Goal: Task Accomplishment & Management: Complete application form

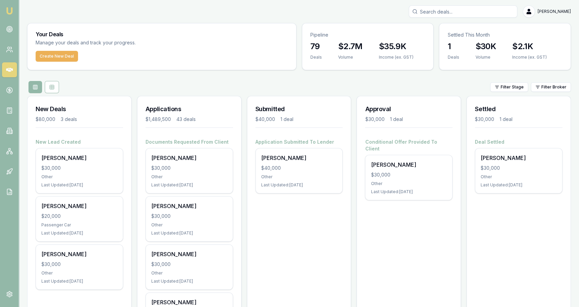
click at [1, 51] on nav "Emu Broker" at bounding box center [9, 102] width 19 height 205
click at [12, 51] on icon at bounding box center [11, 52] width 1 height 2
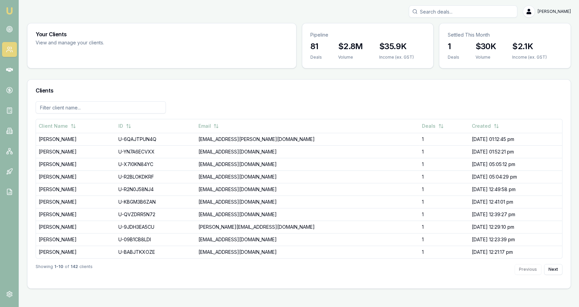
click at [459, 8] on input "Search deals" at bounding box center [463, 11] width 109 height 12
type input "[PERSON_NAME]"
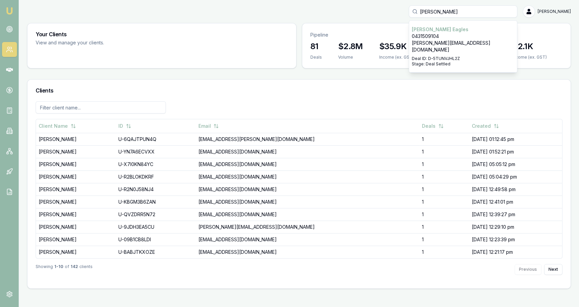
click at [454, 40] on p "[PERSON_NAME][EMAIL_ADDRESS][DOMAIN_NAME]" at bounding box center [463, 47] width 102 height 14
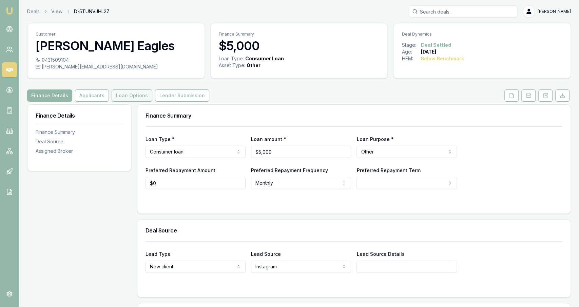
click at [132, 96] on button "Loan Options" at bounding box center [132, 96] width 41 height 12
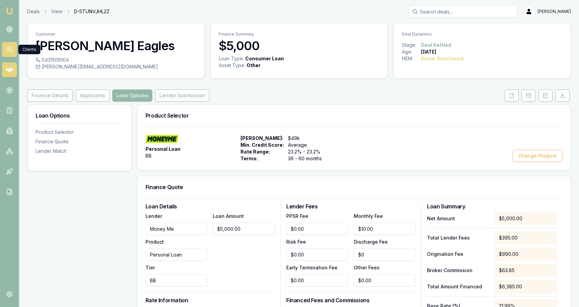
click at [11, 54] on link at bounding box center [9, 49] width 15 height 15
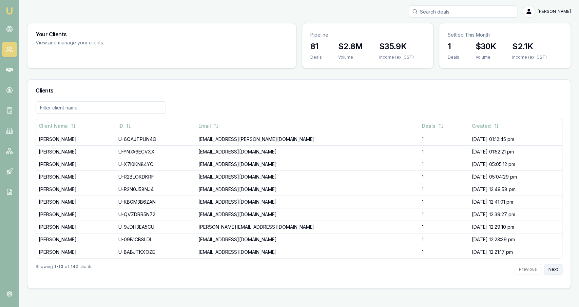
click at [554, 265] on button "Next" at bounding box center [553, 269] width 18 height 11
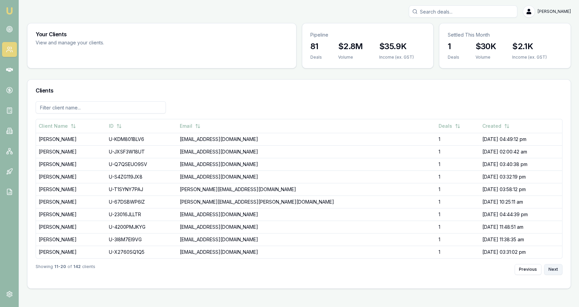
click at [554, 266] on button "Next" at bounding box center [553, 269] width 18 height 11
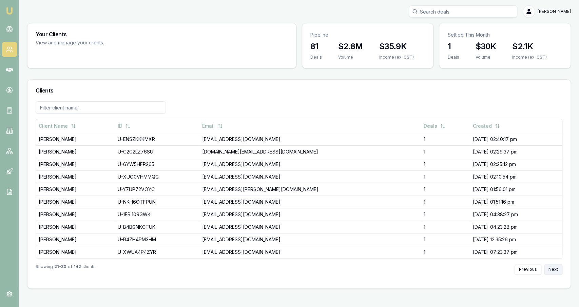
click at [554, 266] on button "Next" at bounding box center [553, 269] width 18 height 11
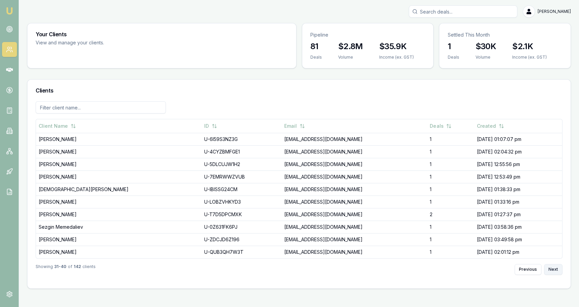
click at [554, 266] on button "Next" at bounding box center [553, 269] width 18 height 11
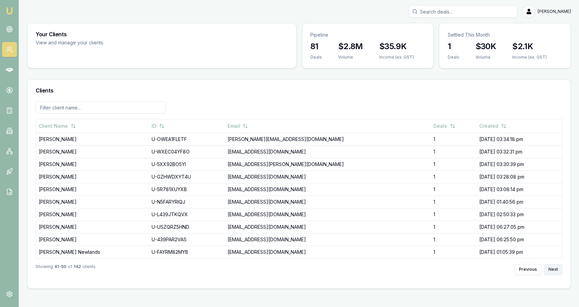
click at [554, 266] on button "Next" at bounding box center [553, 269] width 18 height 11
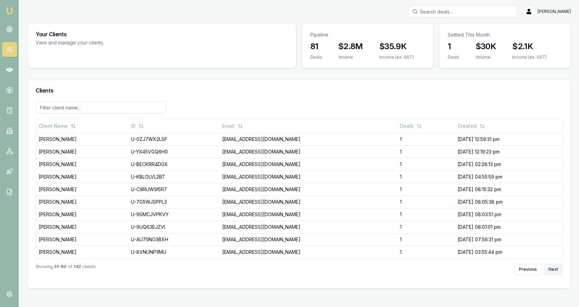
click at [554, 266] on button "Next" at bounding box center [553, 269] width 18 height 11
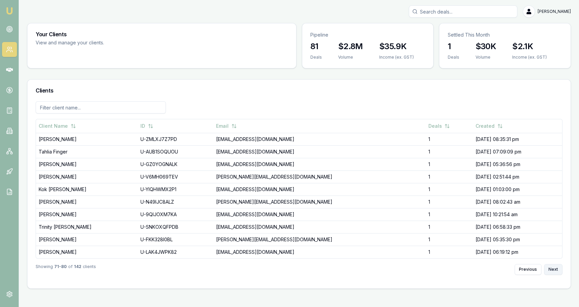
click at [554, 266] on button "Next" at bounding box center [553, 269] width 18 height 11
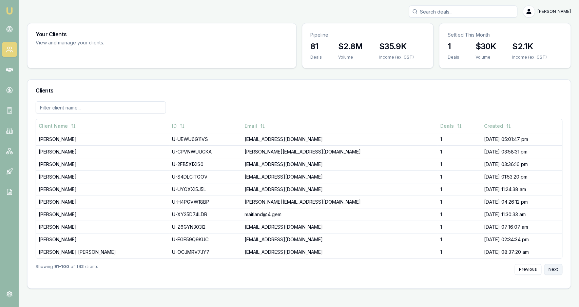
click at [554, 266] on button "Next" at bounding box center [553, 269] width 18 height 11
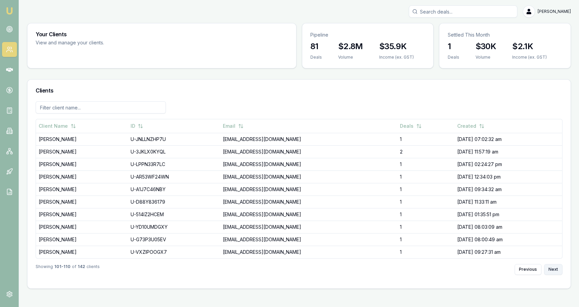
click at [554, 266] on button "Next" at bounding box center [553, 269] width 18 height 11
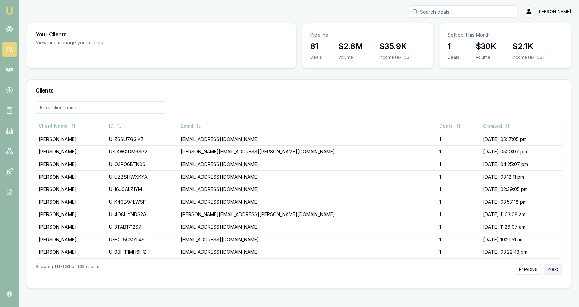
click at [554, 266] on button "Next" at bounding box center [553, 269] width 18 height 11
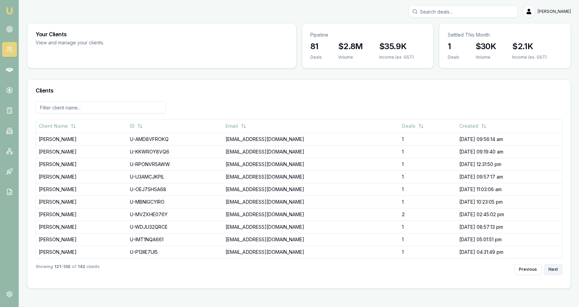
click at [554, 266] on button "Next" at bounding box center [553, 269] width 18 height 11
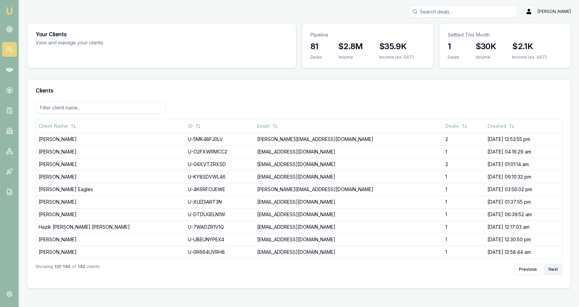
click at [554, 266] on button "Next" at bounding box center [553, 269] width 18 height 11
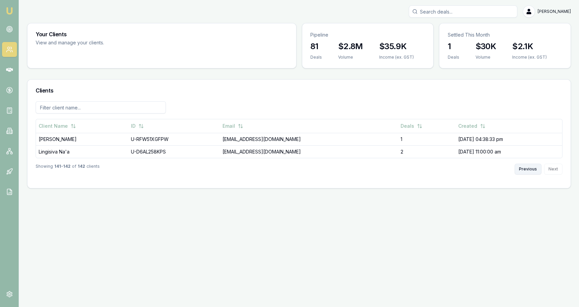
click at [535, 170] on button "Previous" at bounding box center [528, 169] width 27 height 11
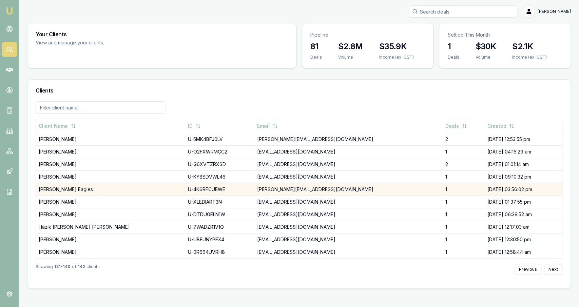
click at [409, 189] on td "[PERSON_NAME][EMAIL_ADDRESS][DOMAIN_NAME]" at bounding box center [348, 189] width 188 height 13
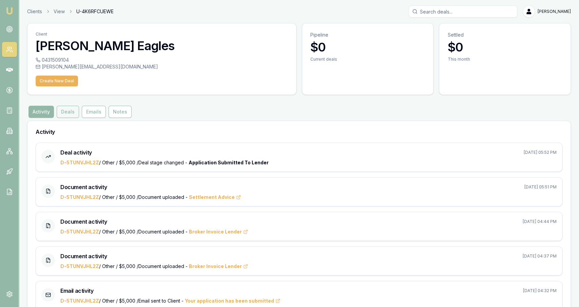
click at [69, 107] on button "Deals" at bounding box center [68, 112] width 22 height 12
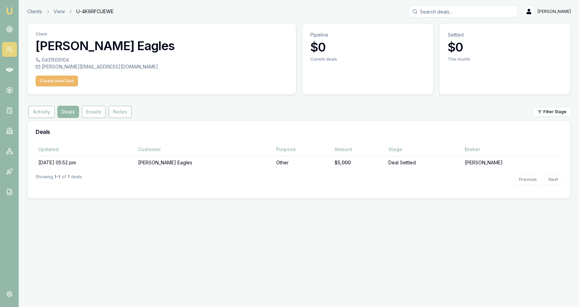
click at [53, 82] on button "Create New Deal" at bounding box center [57, 81] width 42 height 11
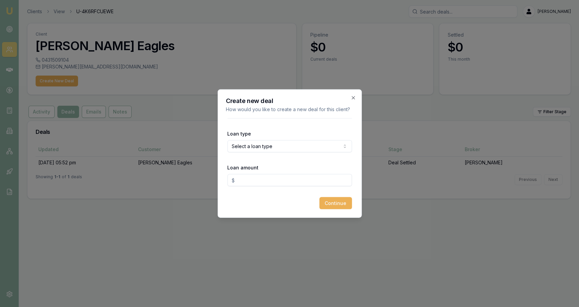
click at [269, 150] on body "Emu Broker Clients View U-4K6RFCUEWE [PERSON_NAME] Fanfulla Toggle Menu Client …" at bounding box center [289, 153] width 579 height 307
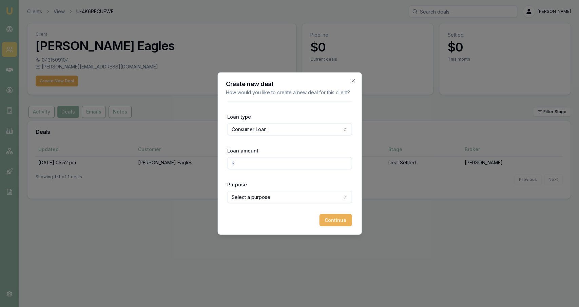
click at [264, 165] on input "Loan amount" at bounding box center [289, 163] width 125 height 12
type input "$15,000.00"
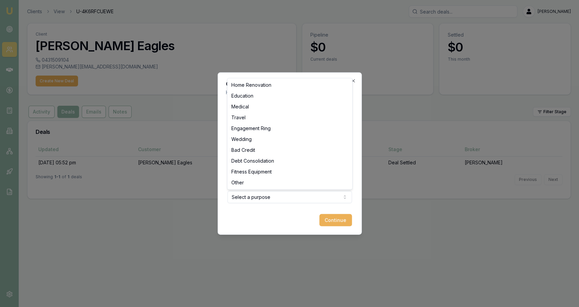
click at [236, 195] on body "Emu Broker Clients View U-4K6RFCUEWE [PERSON_NAME] Fanfulla Toggle Menu Client …" at bounding box center [289, 153] width 579 height 307
select select "OTHER"
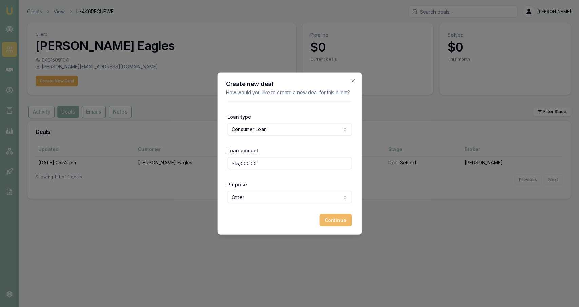
click at [331, 217] on button "Continue" at bounding box center [335, 220] width 33 height 12
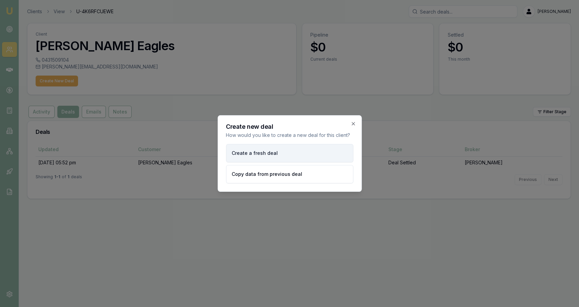
click at [272, 157] on button "Create a fresh deal" at bounding box center [289, 153] width 127 height 18
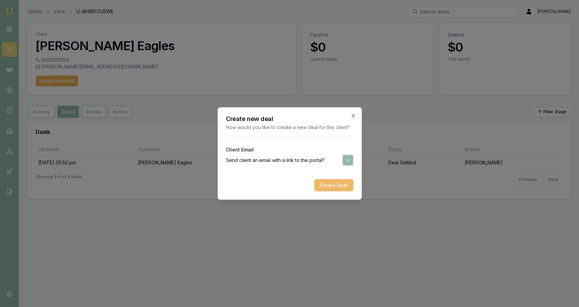
click at [337, 186] on button "Create Deal" at bounding box center [333, 185] width 39 height 12
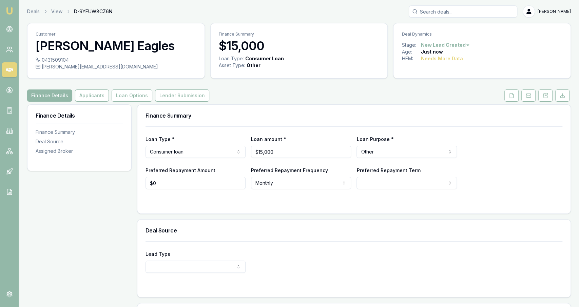
click at [520, 98] on link at bounding box center [511, 96] width 17 height 12
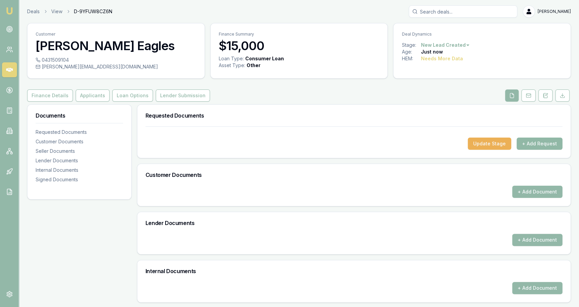
click at [550, 144] on button "+ Add Request" at bounding box center [540, 144] width 46 height 12
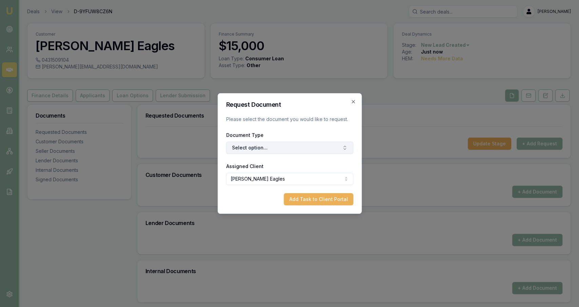
click at [326, 148] on button "Select option..." at bounding box center [289, 148] width 127 height 12
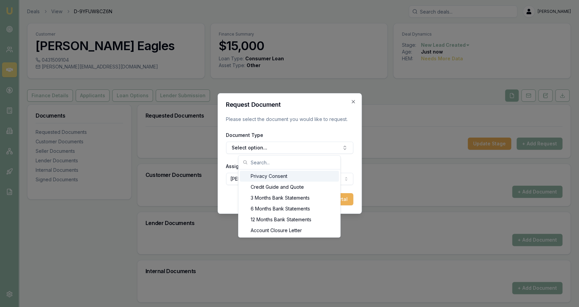
click at [298, 179] on div "Privacy Consent" at bounding box center [289, 176] width 99 height 11
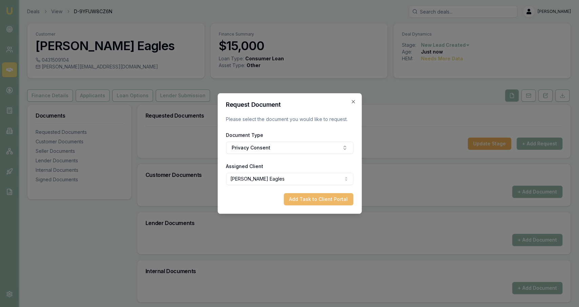
click at [323, 203] on button "Add Task to Client Portal" at bounding box center [319, 199] width 70 height 12
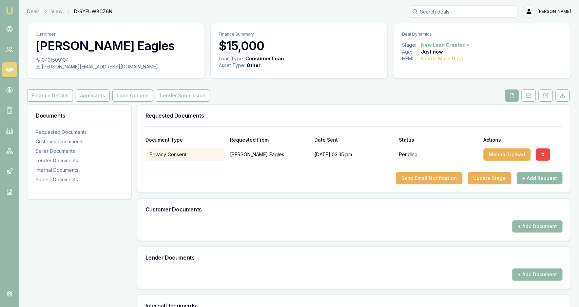
click at [536, 179] on button "+ Add Request" at bounding box center [540, 178] width 46 height 12
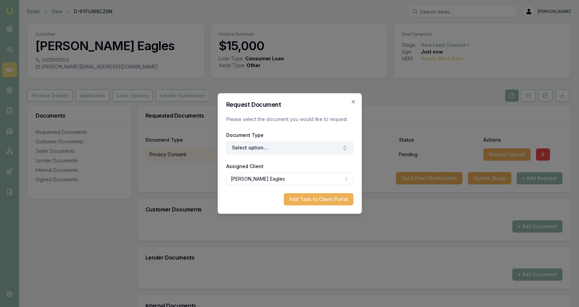
click at [289, 142] on button "Select option..." at bounding box center [289, 148] width 127 height 12
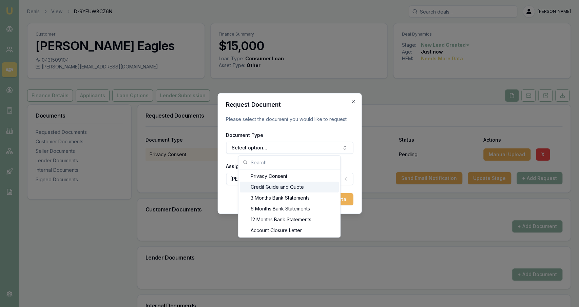
click at [279, 183] on div "Credit Guide and Quote" at bounding box center [289, 187] width 99 height 11
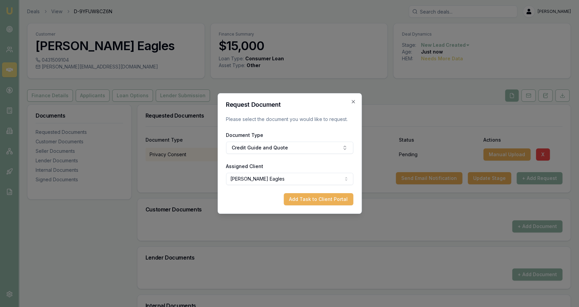
click at [313, 193] on form "Request Document Please select the document you would like to request. Document…" at bounding box center [289, 154] width 127 height 104
click at [313, 198] on button "Add Task to Client Portal" at bounding box center [319, 199] width 70 height 12
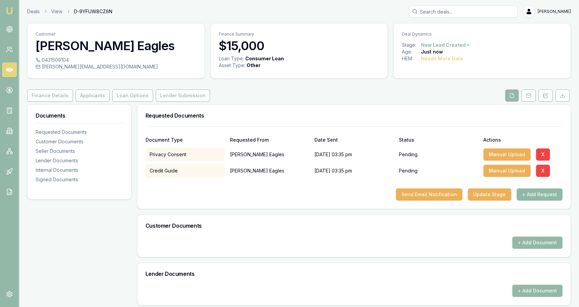
click at [526, 193] on button "+ Add Request" at bounding box center [540, 195] width 46 height 12
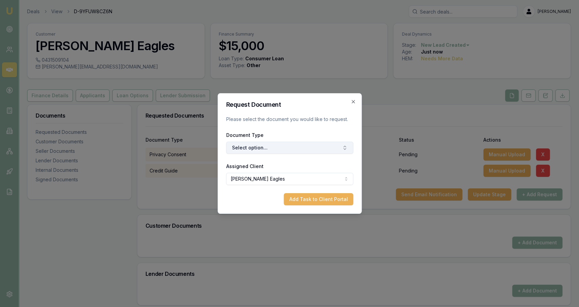
click at [264, 153] on button "Select option..." at bounding box center [289, 148] width 127 height 12
type input "3"
click at [274, 181] on div "3 Months Bank Statements" at bounding box center [292, 176] width 85 height 11
click at [312, 197] on button "Add Task to Client Portal" at bounding box center [319, 199] width 70 height 12
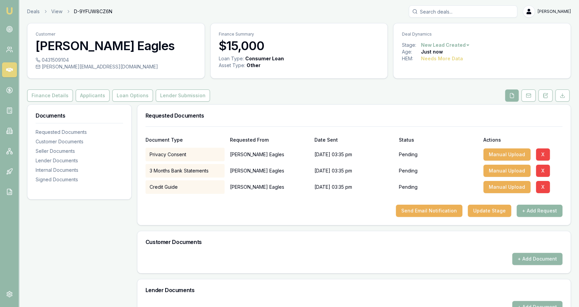
click at [526, 205] on button "+ Add Request" at bounding box center [540, 211] width 46 height 12
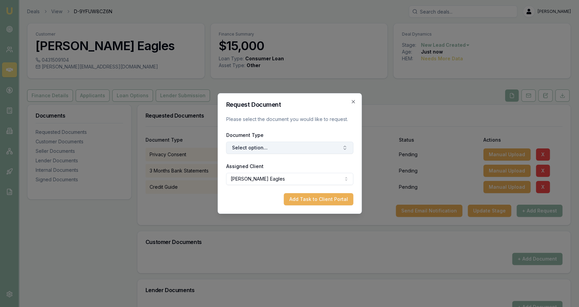
click at [284, 150] on button "Select option..." at bounding box center [289, 148] width 127 height 12
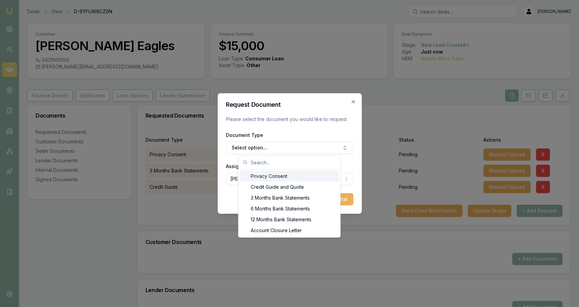
click at [279, 165] on input "text" at bounding box center [294, 163] width 86 height 14
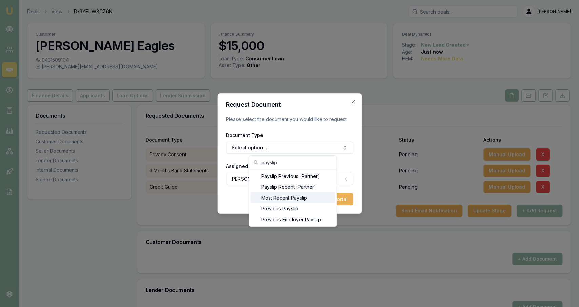
type input "payslip"
click at [279, 201] on div "Most Recent Payslip" at bounding box center [292, 198] width 85 height 11
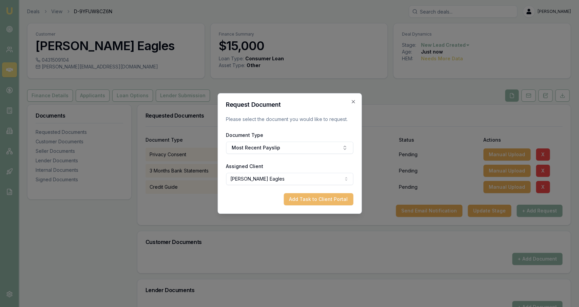
click at [303, 200] on button "Add Task to Client Portal" at bounding box center [319, 199] width 70 height 12
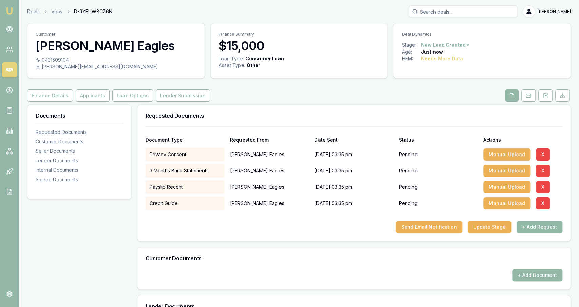
click at [530, 222] on button "+ Add Request" at bounding box center [540, 227] width 46 height 12
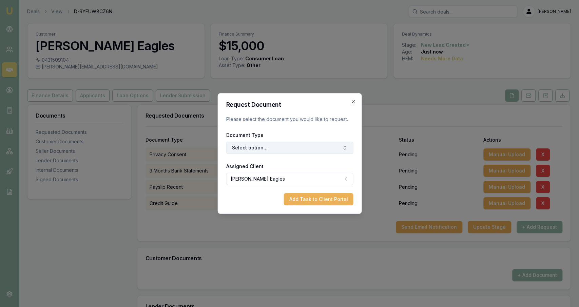
click at [285, 145] on button "Select option..." at bounding box center [289, 148] width 127 height 12
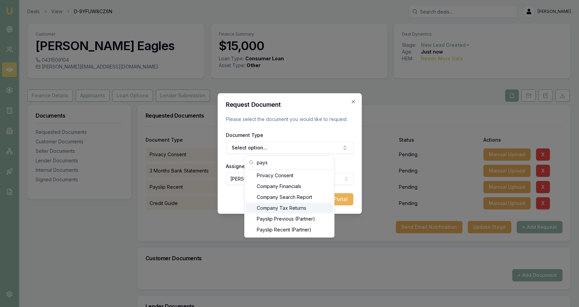
scroll to position [1, 0]
type input "pays"
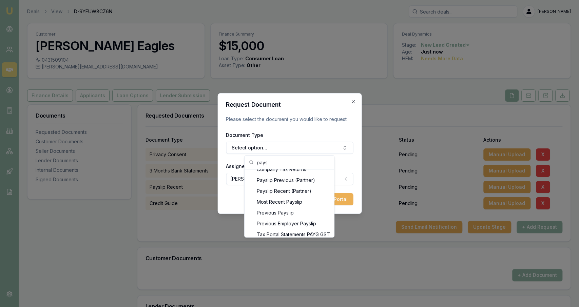
scroll to position [43, 0]
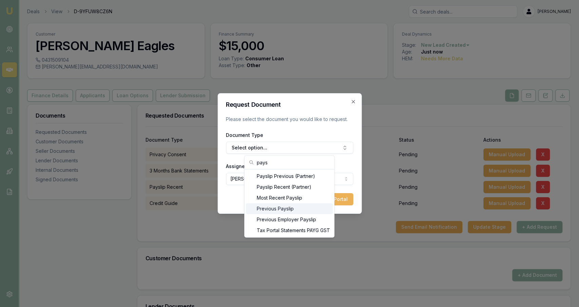
click at [307, 206] on div "Previous Payslip" at bounding box center [289, 209] width 87 height 11
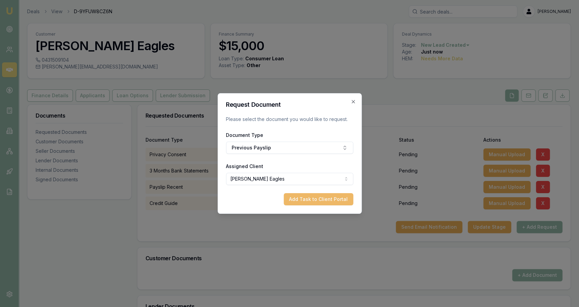
click at [323, 198] on button "Add Task to Client Portal" at bounding box center [319, 199] width 70 height 12
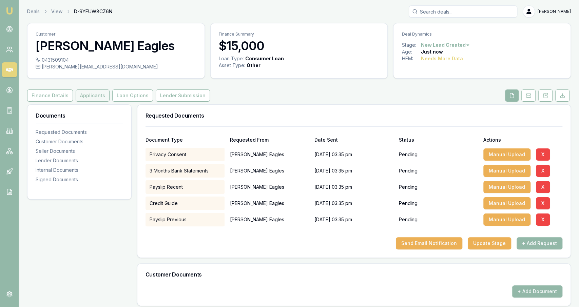
click at [95, 99] on button "Applicants" at bounding box center [93, 96] width 34 height 12
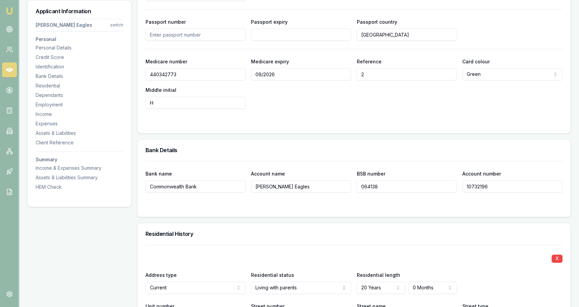
click at [254, 114] on form "Driver's licence number [DRIVERS_LICENSE_NUMBER] Licence expiry [DATE] Licence …" at bounding box center [354, 33] width 417 height 184
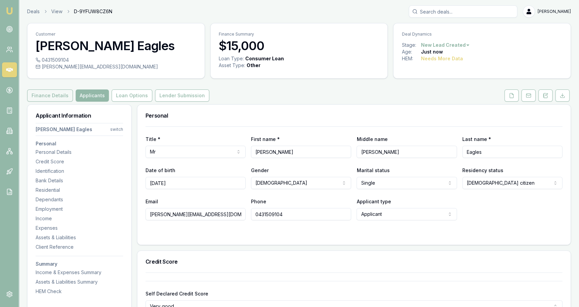
click at [41, 95] on button "Finance Details" at bounding box center [50, 96] width 46 height 12
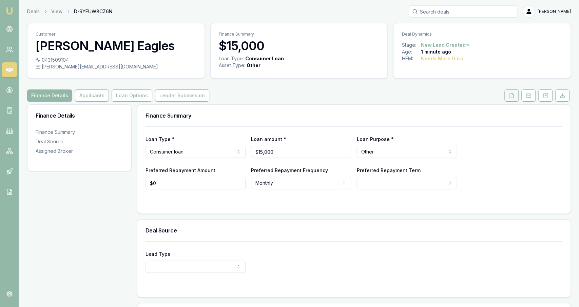
click at [511, 96] on icon at bounding box center [512, 95] width 4 height 4
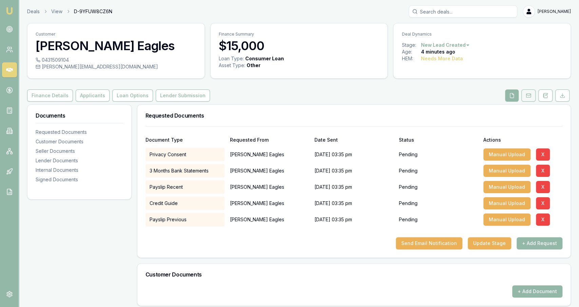
click at [530, 98] on icon at bounding box center [528, 95] width 5 height 5
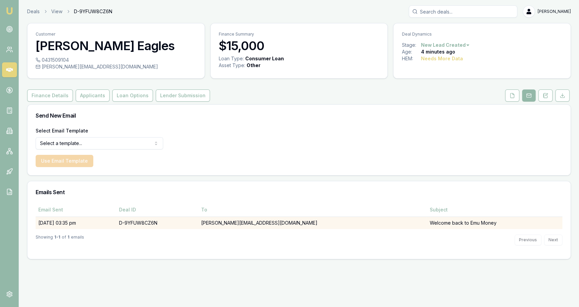
click at [317, 223] on td "[PERSON_NAME][EMAIL_ADDRESS][DOMAIN_NAME]" at bounding box center [312, 223] width 228 height 13
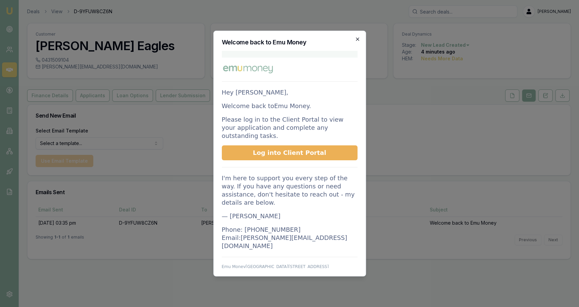
click at [358, 39] on icon "button" at bounding box center [357, 39] width 3 height 3
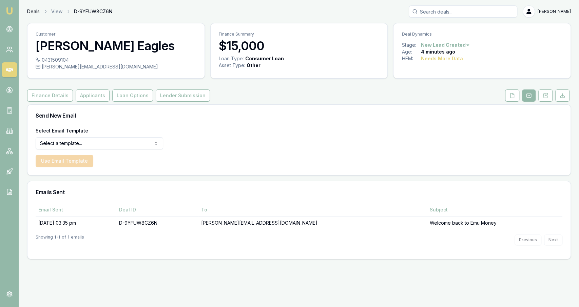
click at [35, 14] on link "Deals" at bounding box center [33, 11] width 13 height 7
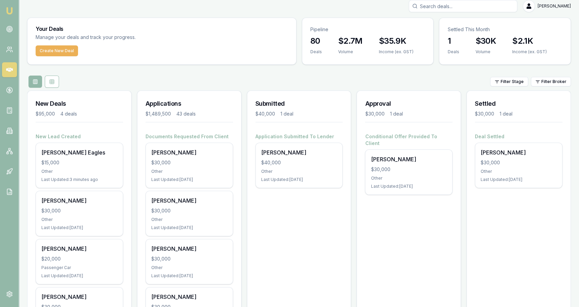
scroll to position [2, 0]
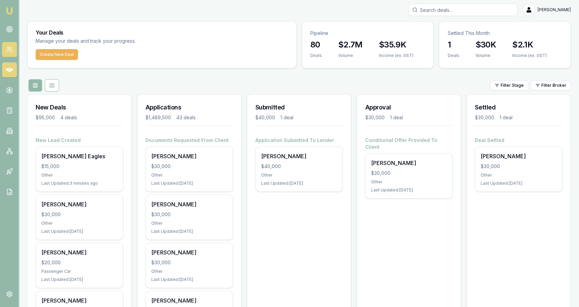
click at [13, 46] on icon at bounding box center [9, 49] width 7 height 7
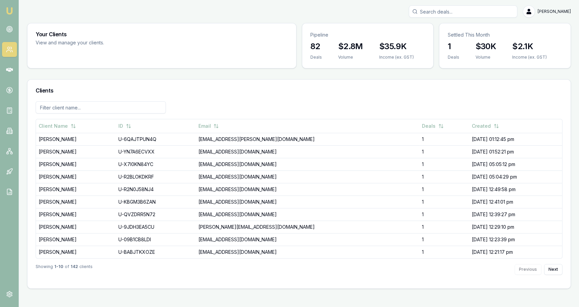
click at [6, 61] on nav "Emu Broker" at bounding box center [9, 102] width 19 height 205
click at [5, 70] on link at bounding box center [9, 69] width 15 height 15
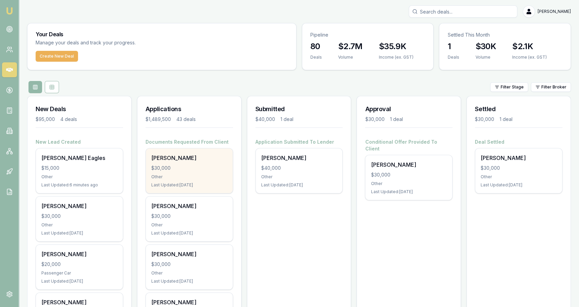
click at [180, 176] on div "Other" at bounding box center [189, 176] width 76 height 5
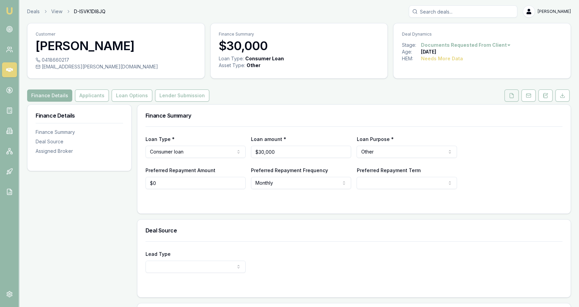
click at [513, 99] on button at bounding box center [512, 96] width 14 height 12
